Goal: Obtain resource: Download file/media

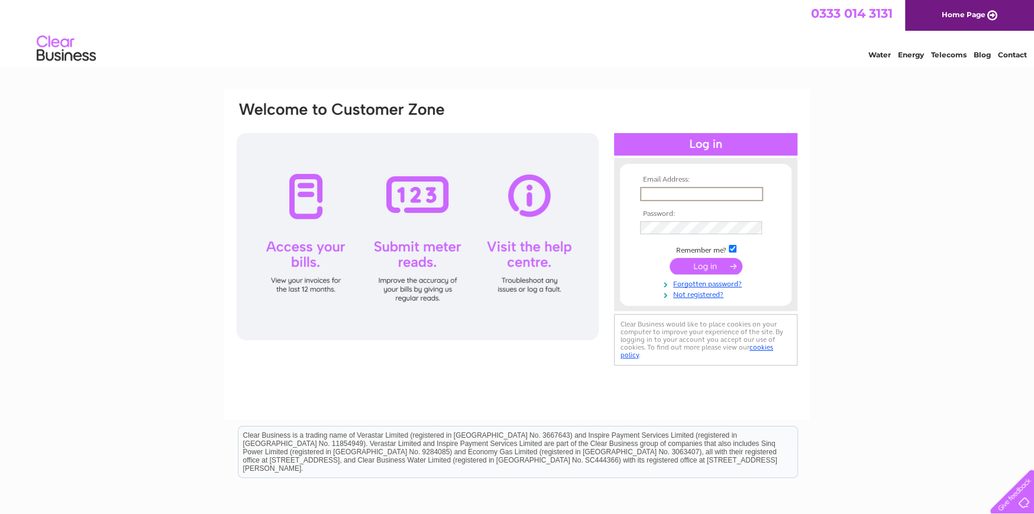
click at [651, 191] on input "text" at bounding box center [701, 194] width 123 height 14
type input "gdundas@dunnsfoodanddrinks.co.uk"
click at [670, 257] on input "submit" at bounding box center [706, 265] width 73 height 17
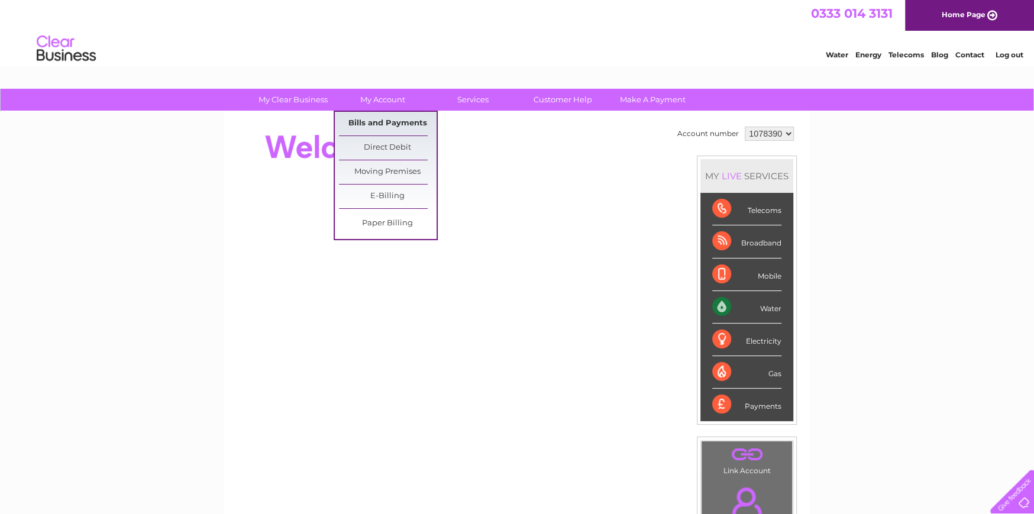
click at [383, 122] on link "Bills and Payments" at bounding box center [388, 124] width 98 height 24
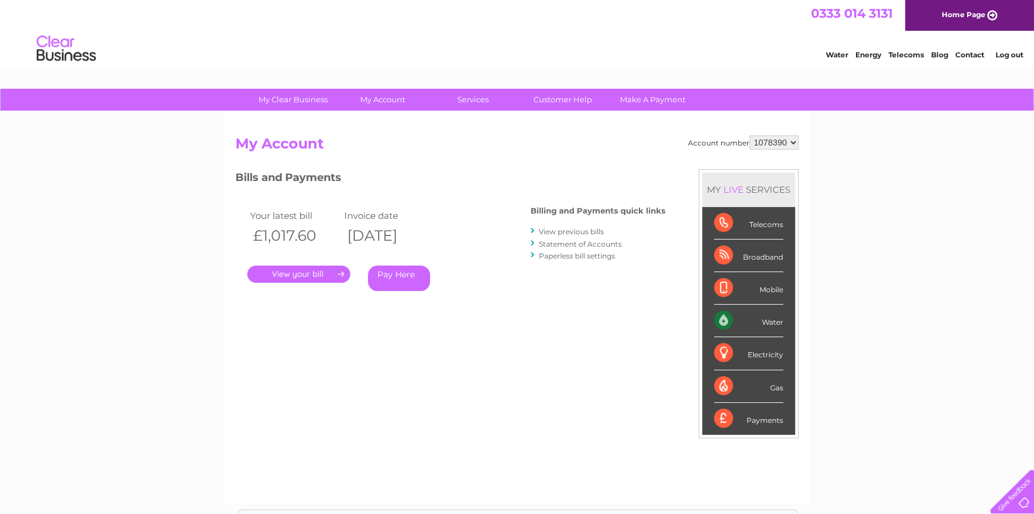
click at [302, 275] on link "." at bounding box center [298, 274] width 103 height 17
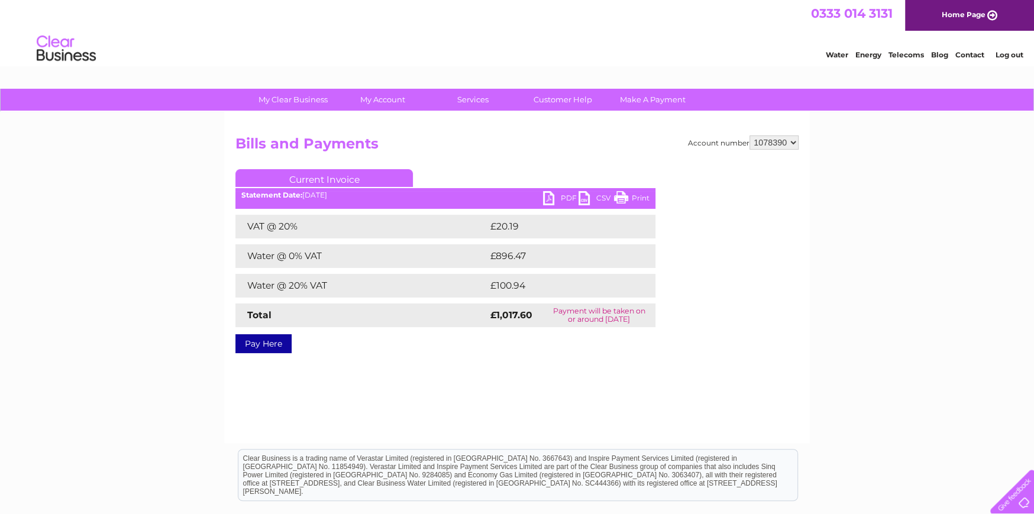
click at [554, 197] on link "PDF" at bounding box center [560, 199] width 35 height 17
click at [1006, 53] on link "Log out" at bounding box center [1009, 54] width 28 height 9
